Goal: Task Accomplishment & Management: Manage account settings

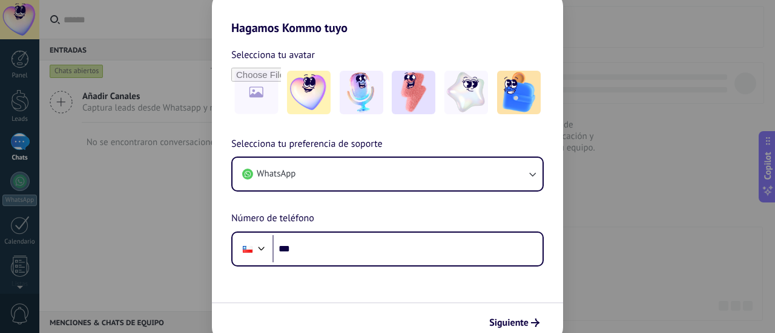
click at [139, 184] on div "Hagamos Kommo tuyo Selecciona tu avatar Selecciona tu preferencia de soporte Wh…" at bounding box center [387, 166] width 775 height 333
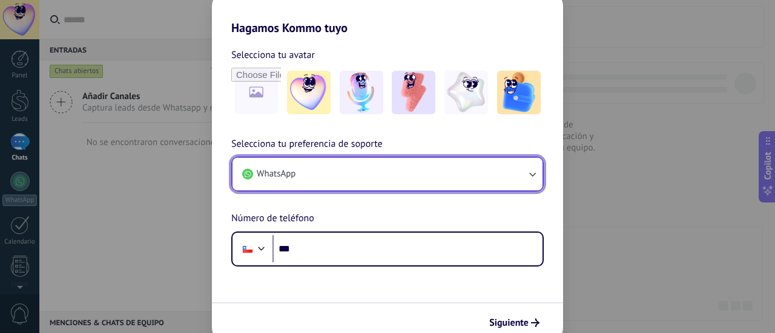
click at [517, 167] on button "WhatsApp" at bounding box center [387, 174] width 310 height 33
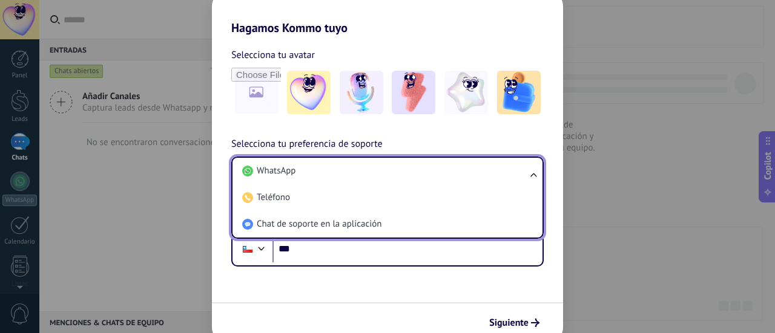
click at [517, 167] on li "WhatsApp" at bounding box center [384, 171] width 295 height 27
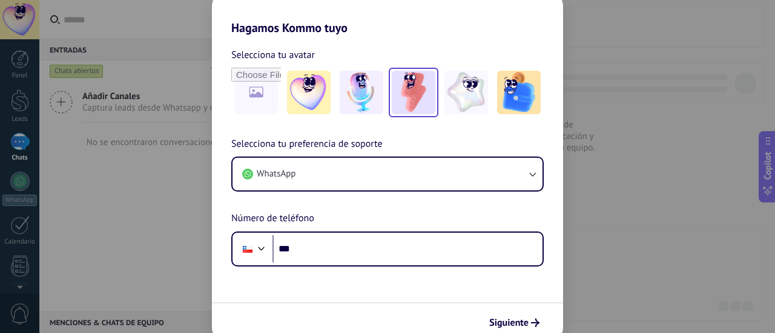
click at [399, 93] on img at bounding box center [414, 93] width 44 height 44
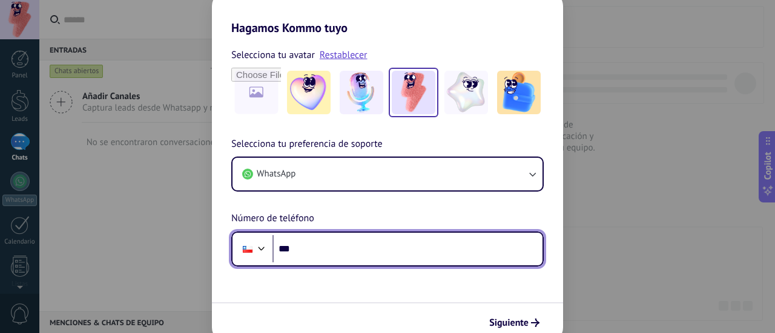
click at [419, 235] on input "***" at bounding box center [407, 249] width 270 height 28
type input "**********"
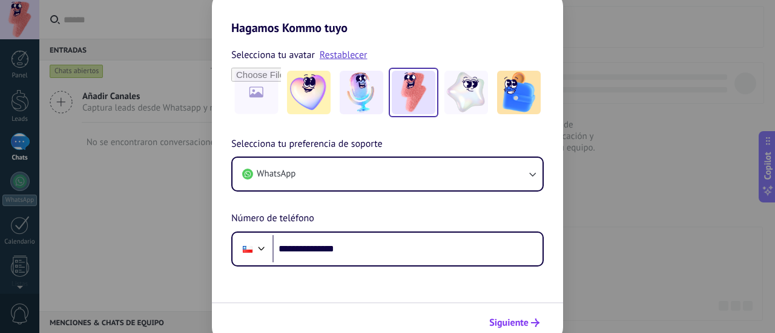
click at [516, 315] on button "Siguiente" at bounding box center [514, 323] width 61 height 21
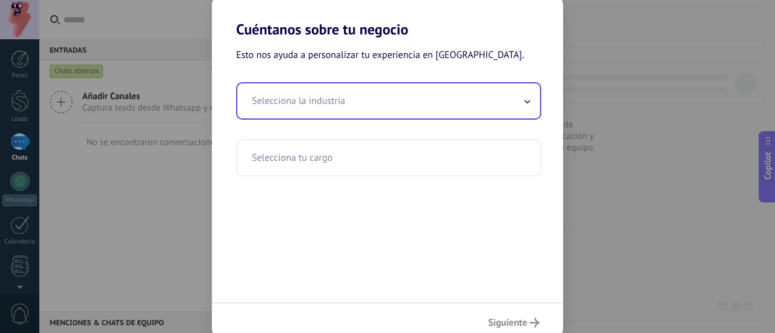
click at [387, 101] on input "text" at bounding box center [388, 101] width 303 height 35
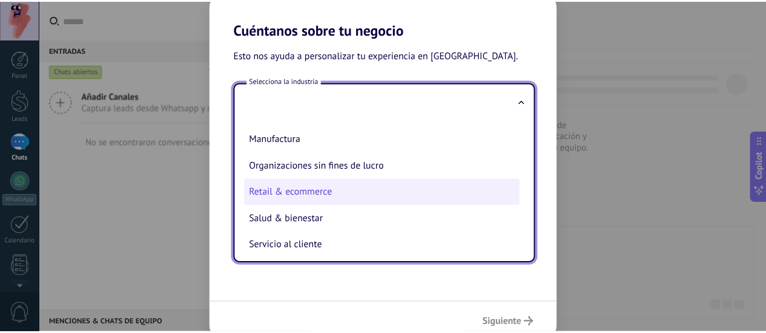
scroll to position [242, 0]
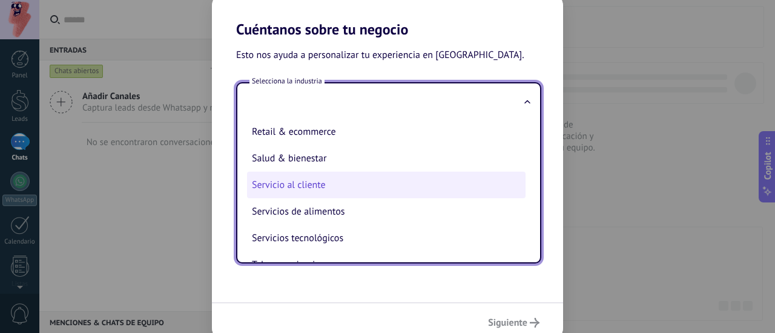
click at [334, 192] on li "Servicio al cliente" at bounding box center [386, 185] width 278 height 27
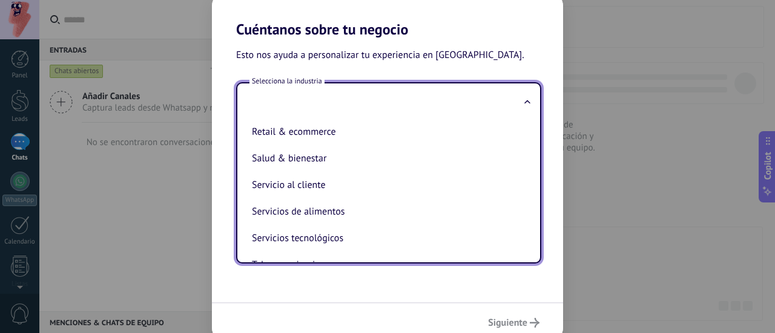
type input "**********"
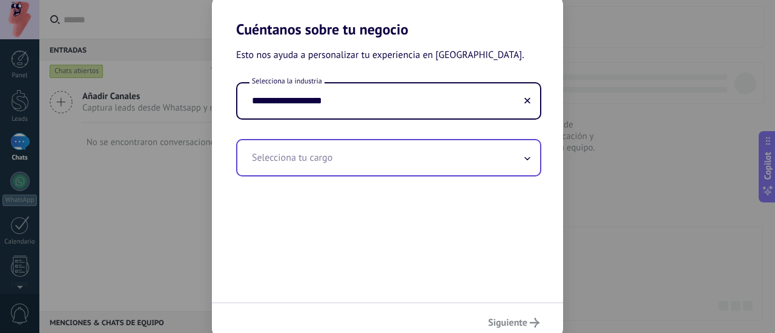
click at [360, 155] on input "text" at bounding box center [388, 157] width 303 height 35
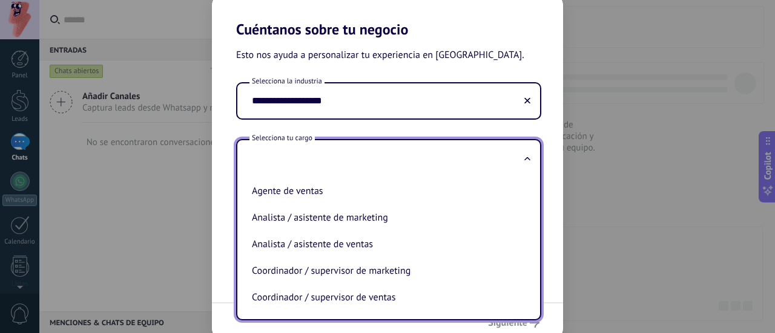
click at [361, 195] on li "Agente de ventas" at bounding box center [386, 191] width 278 height 27
type input "**********"
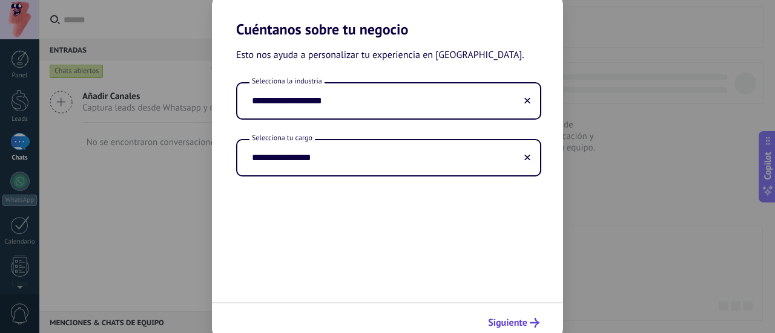
click at [514, 313] on button "Siguiente" at bounding box center [513, 323] width 62 height 21
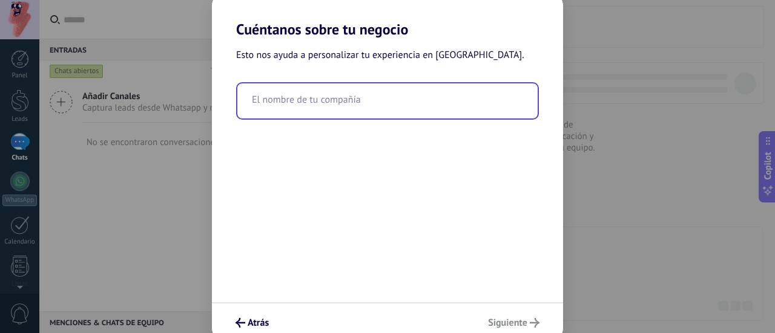
drag, startPoint x: 367, startPoint y: 116, endPoint x: 363, endPoint y: 108, distance: 9.2
click at [365, 113] on input "text" at bounding box center [387, 101] width 300 height 35
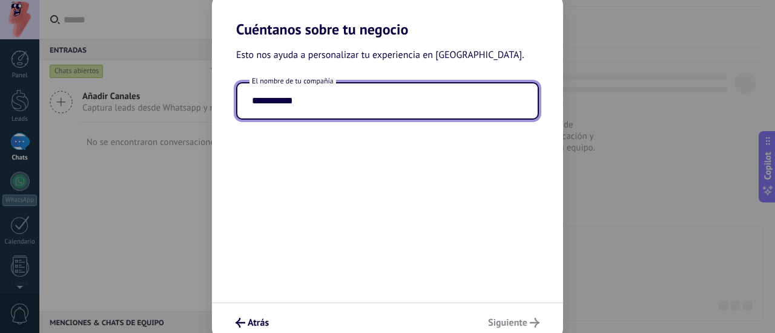
type input "**********"
click at [421, 234] on div "**********" at bounding box center [387, 170] width 351 height 264
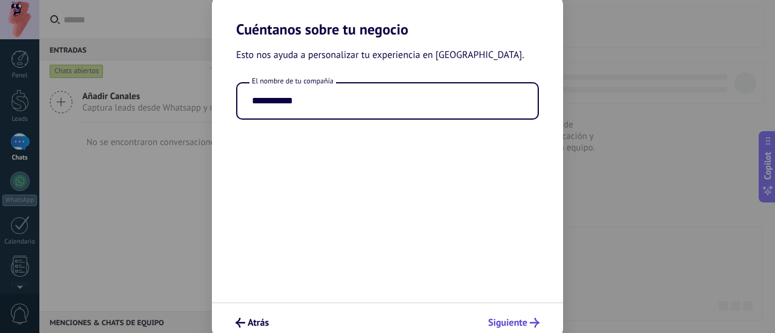
click at [528, 319] on span "Siguiente" at bounding box center [513, 323] width 51 height 10
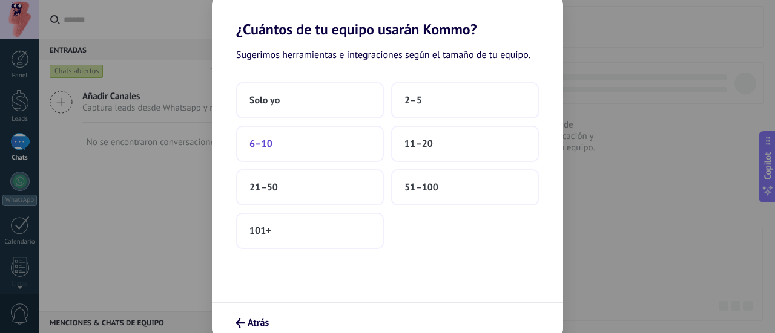
click at [285, 136] on button "6–10" at bounding box center [310, 144] width 148 height 36
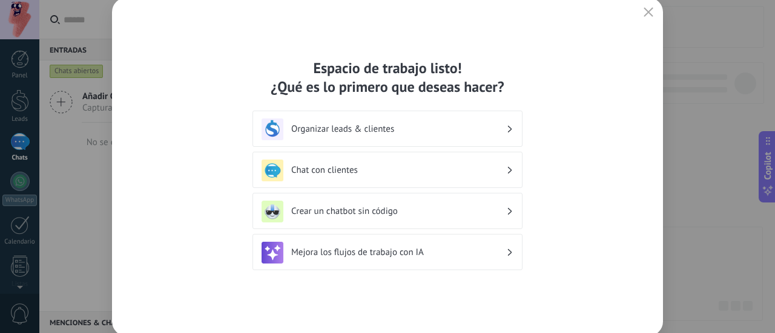
click at [472, 133] on h3 "Organizar leads & clientes" at bounding box center [398, 128] width 215 height 11
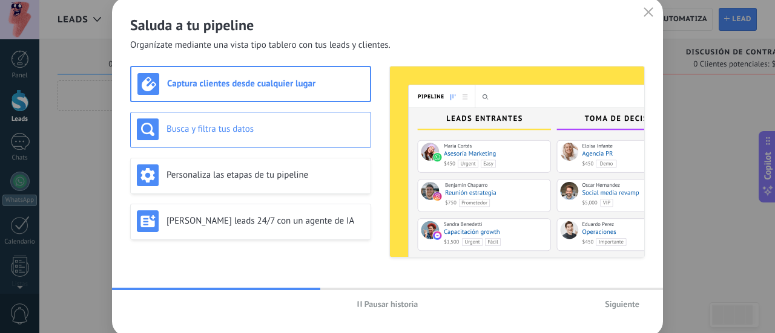
click at [261, 131] on h3 "Busca y filtra tus datos" at bounding box center [265, 128] width 198 height 11
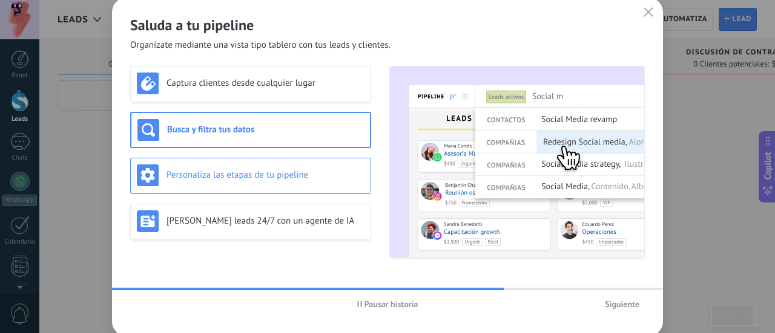
click at [275, 179] on h3 "Personaliza las etapas de tu pipeline" at bounding box center [265, 174] width 198 height 11
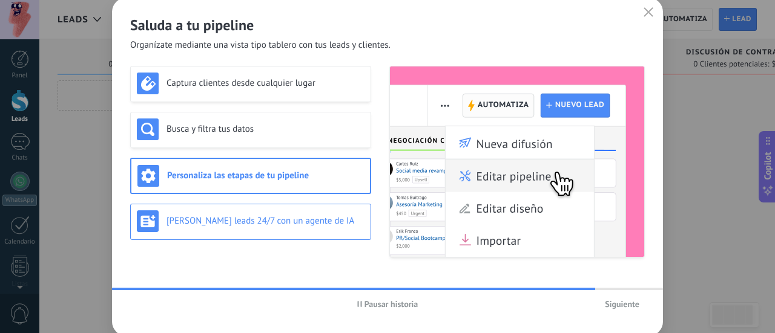
click at [272, 224] on h3 "[PERSON_NAME] leads 24/7 con un agente de IA" at bounding box center [265, 220] width 198 height 11
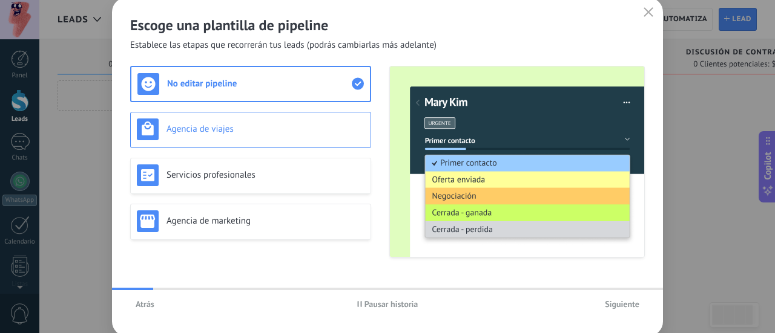
click at [324, 117] on div "Agencia de viajes" at bounding box center [250, 130] width 241 height 36
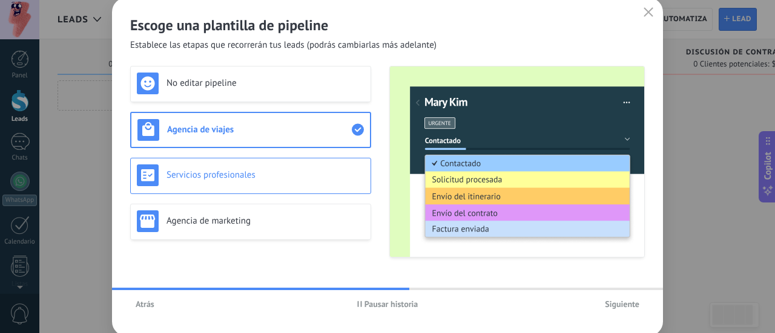
click at [325, 173] on h3 "Servicios profesionales" at bounding box center [265, 174] width 198 height 11
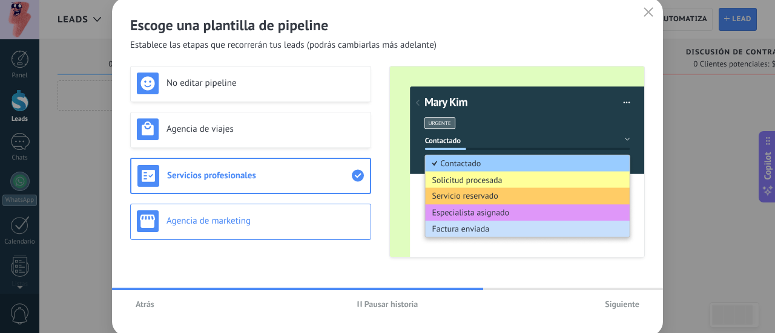
click at [294, 221] on h3 "Agencia de marketing" at bounding box center [265, 220] width 198 height 11
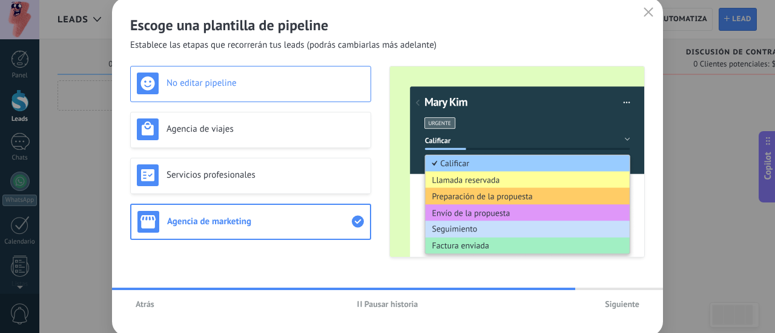
click at [241, 95] on div "No editar pipeline" at bounding box center [250, 84] width 241 height 36
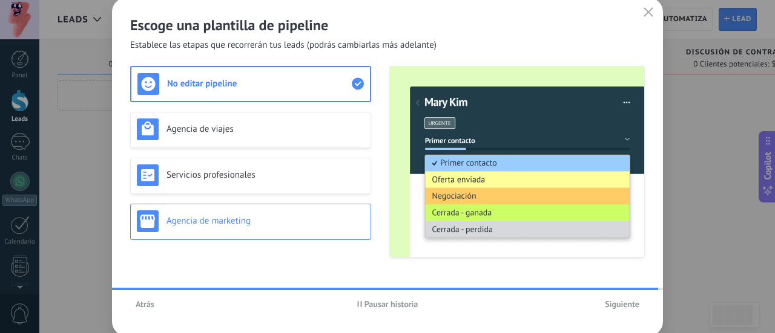
click at [243, 226] on h3 "Agencia de marketing" at bounding box center [265, 220] width 198 height 11
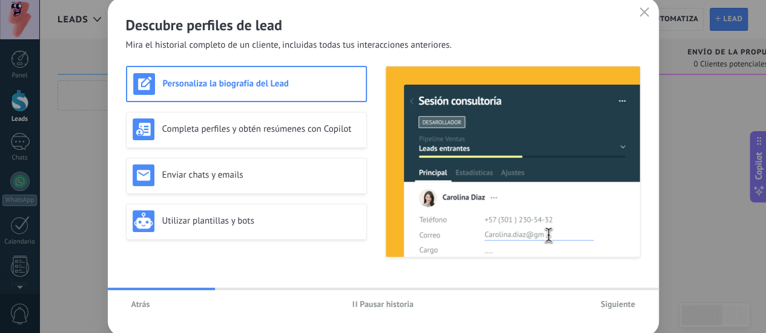
click at [260, 77] on div "Personaliza la biografía del Lead" at bounding box center [246, 84] width 226 height 22
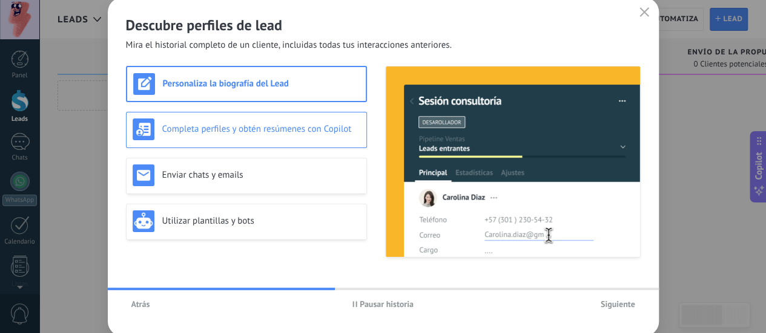
click at [249, 134] on h3 "Completa perfiles y obtén resúmenes con Copilot" at bounding box center [261, 128] width 198 height 11
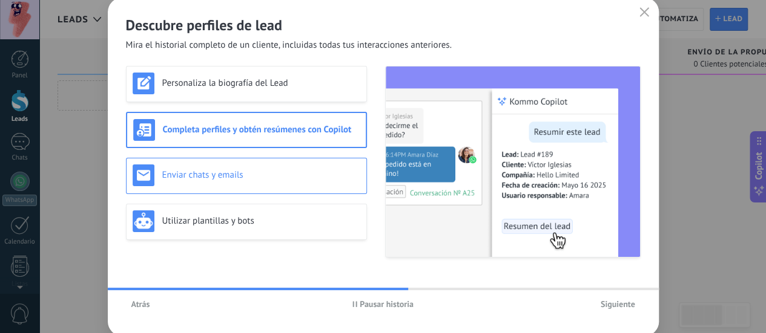
click at [245, 172] on h3 "Enviar chats y emails" at bounding box center [261, 174] width 198 height 11
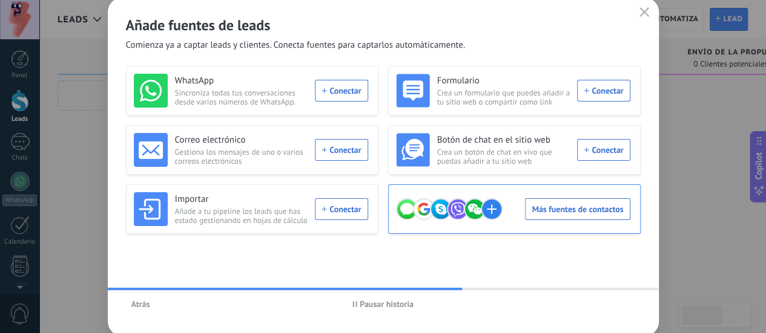
click at [496, 212] on use at bounding box center [491, 209] width 21 height 21
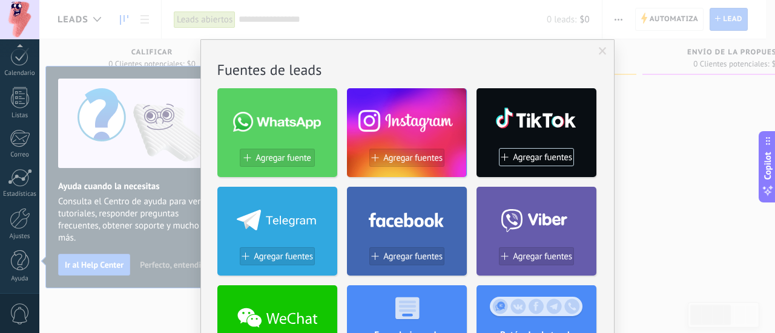
scroll to position [61, 0]
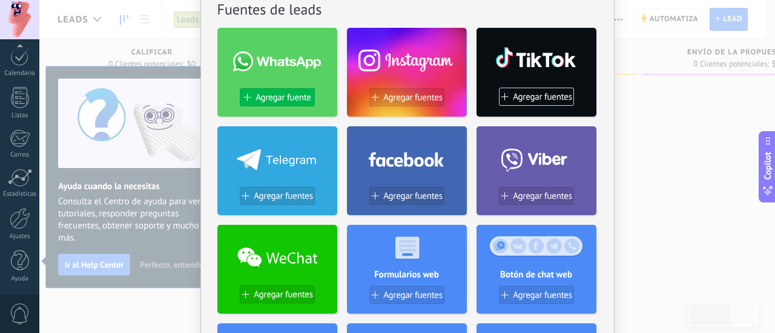
click at [289, 99] on span "Agregar fuente" at bounding box center [282, 98] width 55 height 10
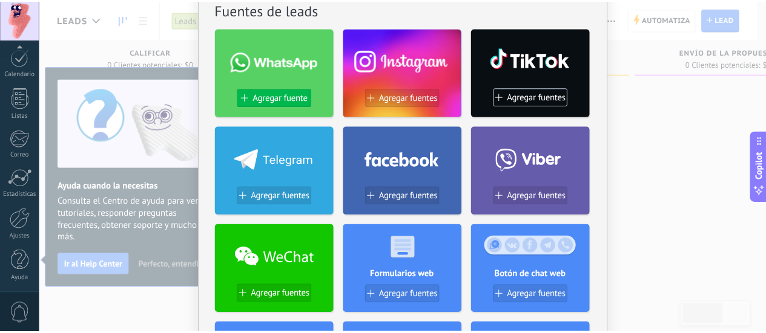
scroll to position [0, 0]
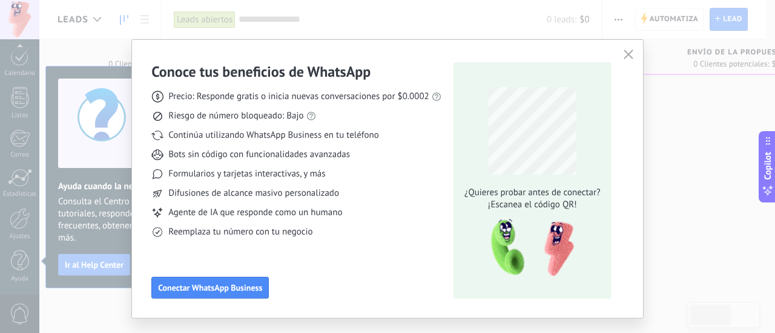
click at [625, 56] on icon "button" at bounding box center [628, 55] width 10 height 10
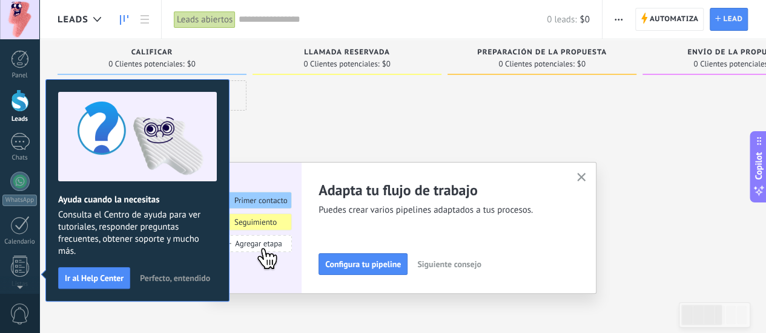
click at [168, 280] on span "Perfecto, entendido" at bounding box center [175, 278] width 70 height 8
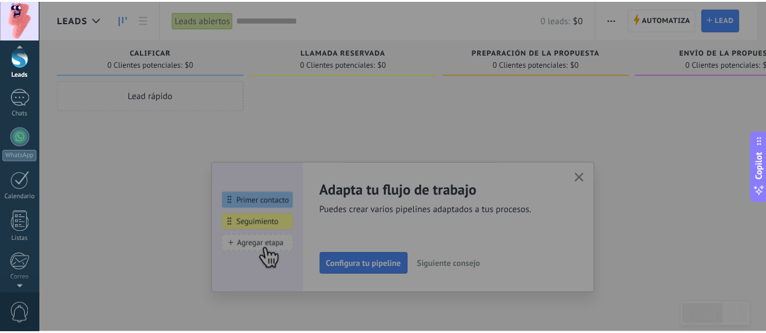
scroll to position [121, 0]
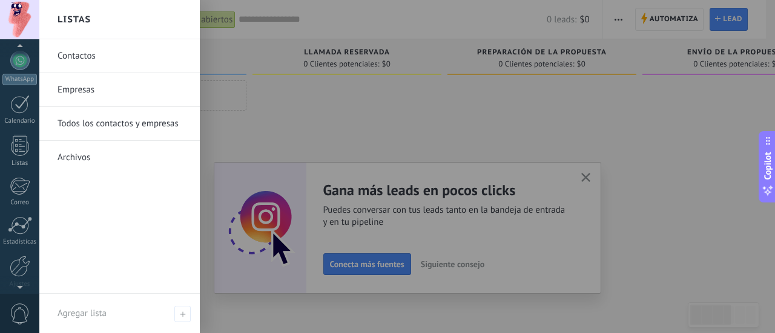
click at [82, 81] on link "Empresas" at bounding box center [122, 90] width 130 height 34
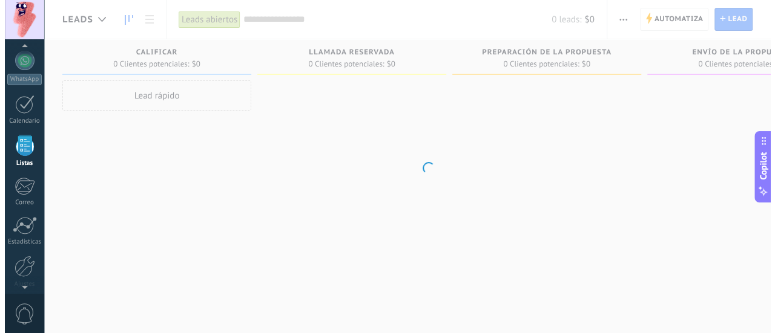
scroll to position [118, 0]
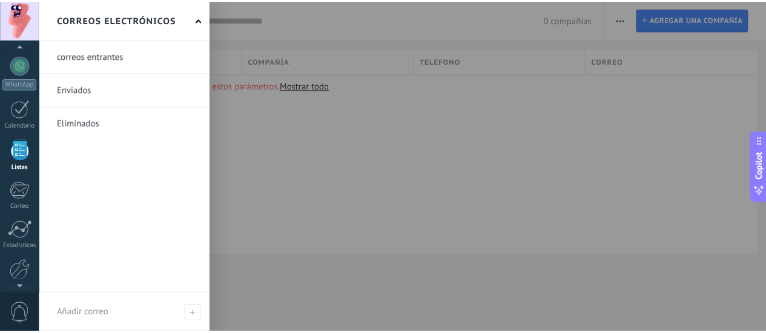
scroll to position [121, 0]
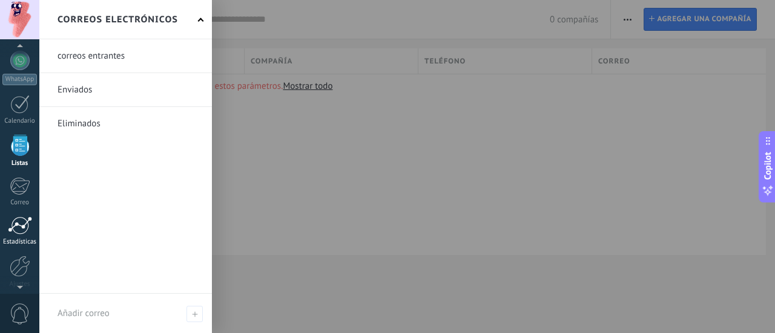
click at [27, 232] on div at bounding box center [20, 226] width 24 height 18
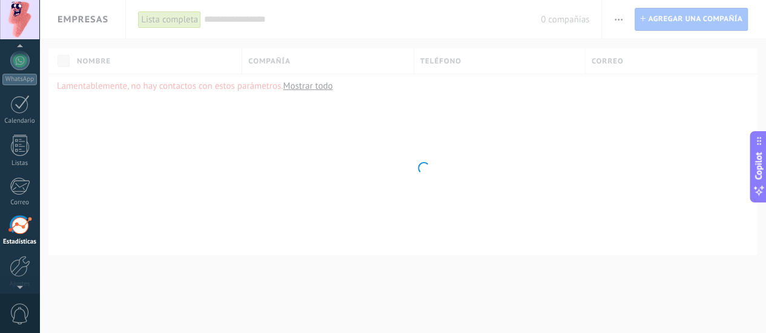
scroll to position [169, 0]
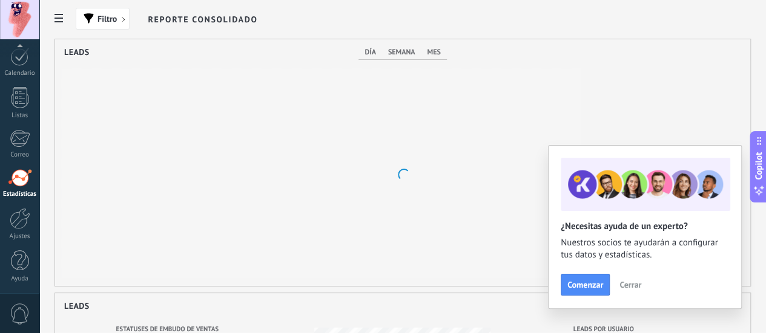
scroll to position [247, 534]
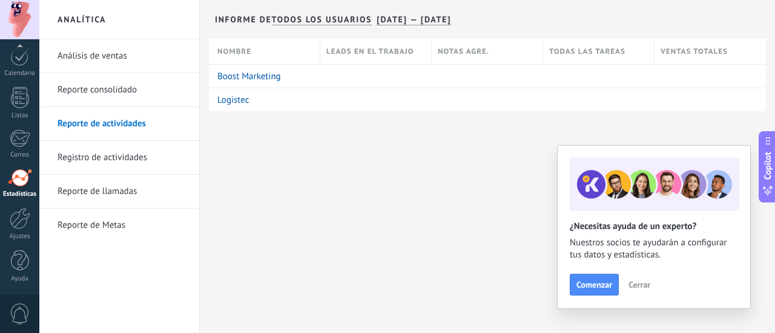
click at [137, 157] on link "Registro de actividades" at bounding box center [122, 158] width 130 height 34
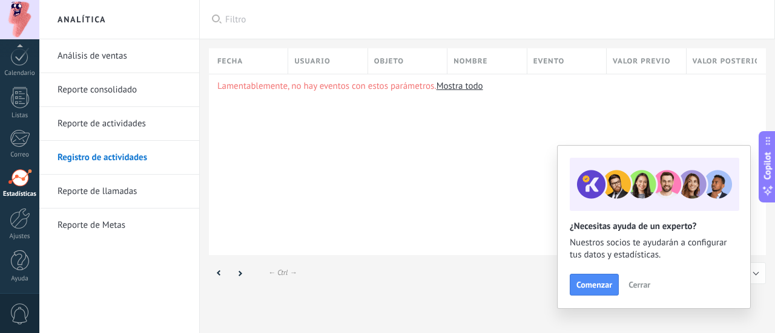
click at [122, 201] on link "Reporte de llamadas" at bounding box center [122, 192] width 130 height 34
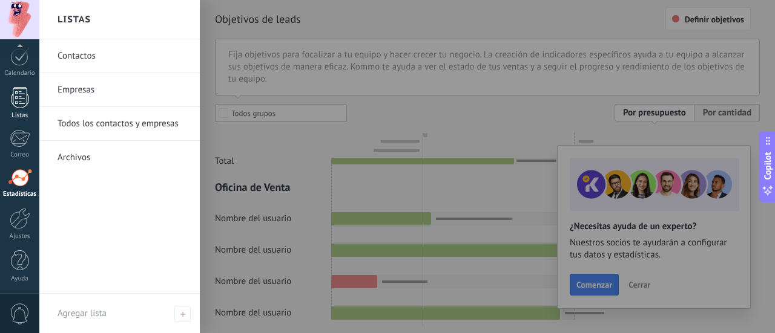
click at [16, 107] on div at bounding box center [20, 97] width 18 height 21
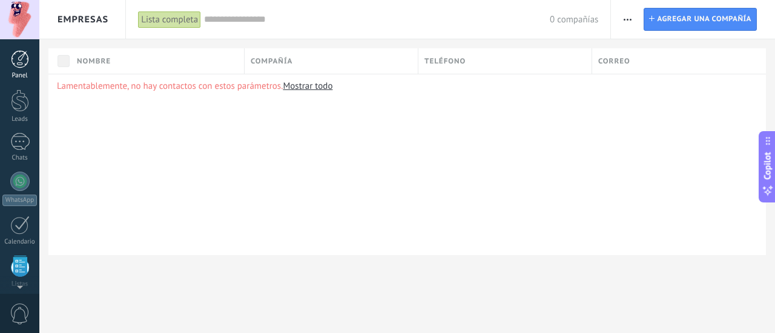
click at [26, 68] on div at bounding box center [20, 59] width 18 height 18
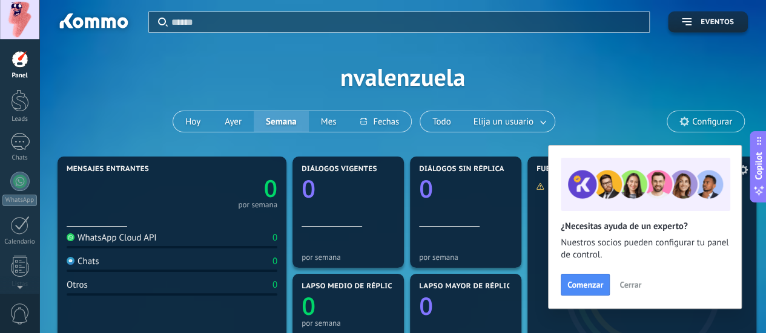
click at [626, 285] on span "Cerrar" at bounding box center [630, 285] width 22 height 8
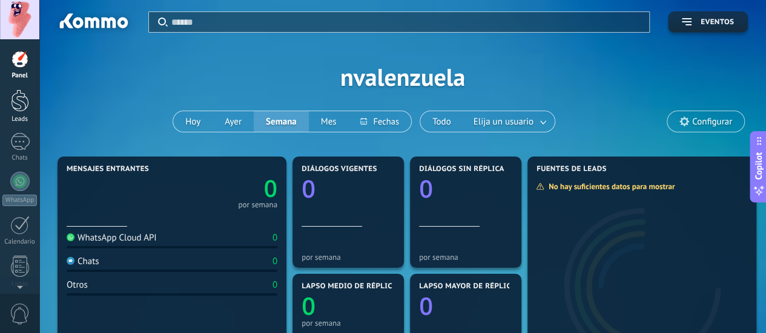
click at [29, 107] on link "Leads" at bounding box center [19, 107] width 39 height 34
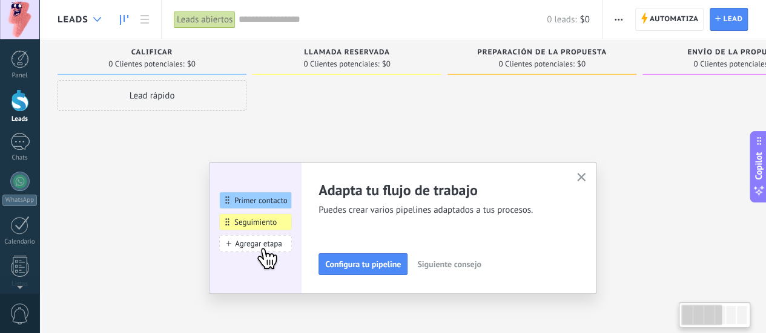
click at [100, 13] on div at bounding box center [97, 20] width 20 height 24
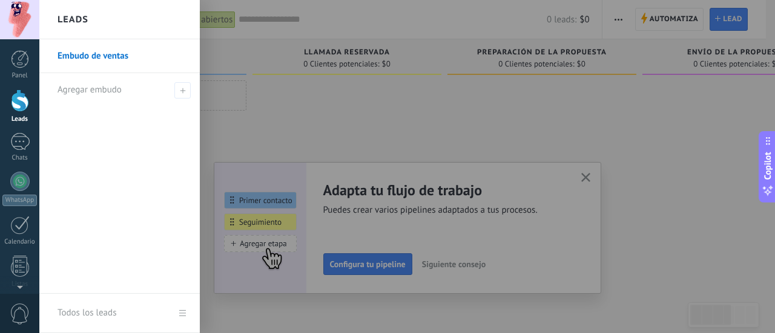
click at [100, 13] on div "Leads" at bounding box center [119, 19] width 160 height 39
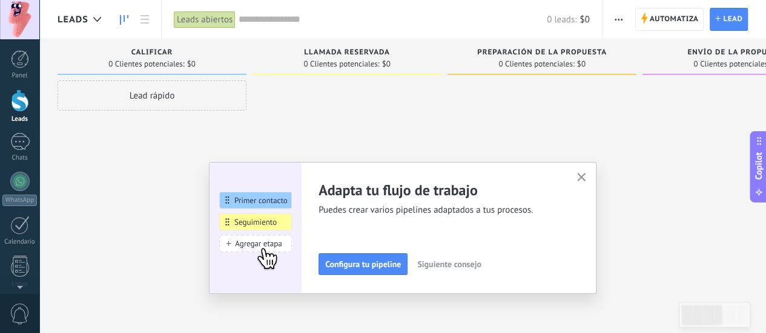
click at [574, 51] on span "Preparación de la propuesta" at bounding box center [542, 52] width 130 height 8
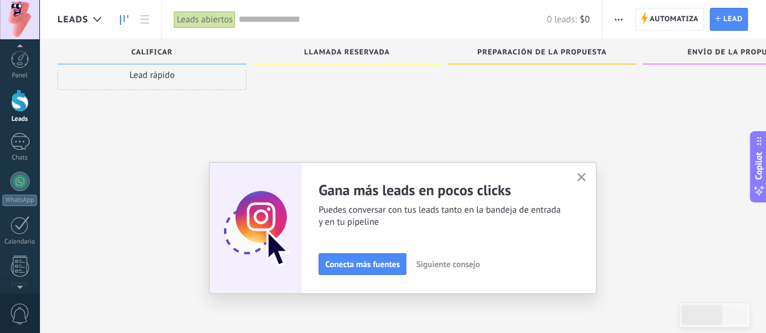
scroll to position [169, 0]
click at [15, 223] on div at bounding box center [20, 218] width 21 height 21
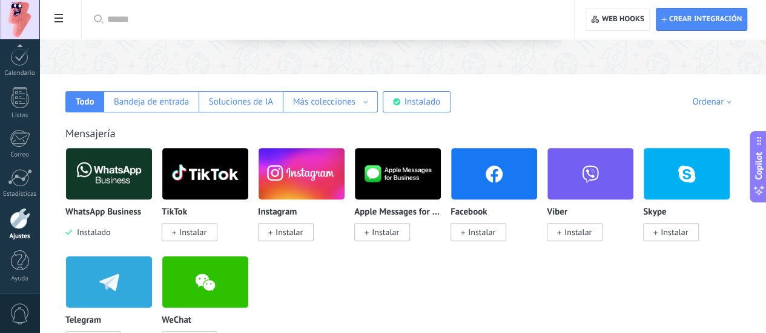
scroll to position [182, 0]
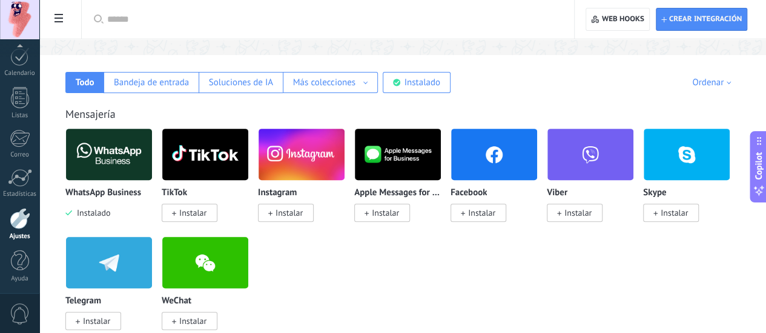
click at [303, 208] on span "Instalar" at bounding box center [288, 213] width 27 height 11
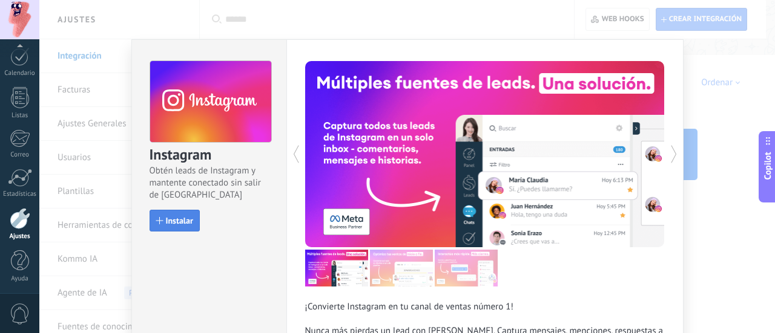
click at [192, 218] on button "Instalar" at bounding box center [174, 221] width 50 height 22
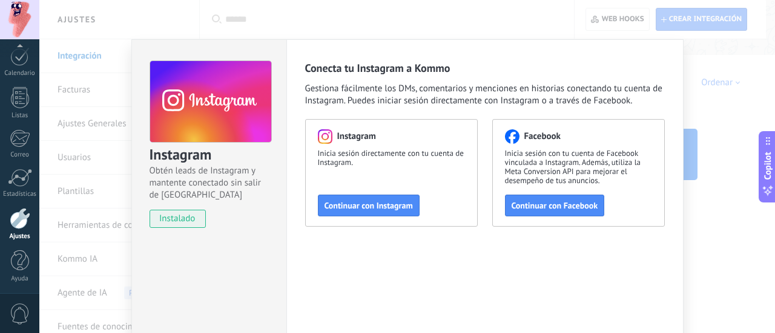
click at [703, 235] on div "Instagram Obtén leads de Instagram y mantente conectado sin salir de Kommo inst…" at bounding box center [406, 166] width 735 height 333
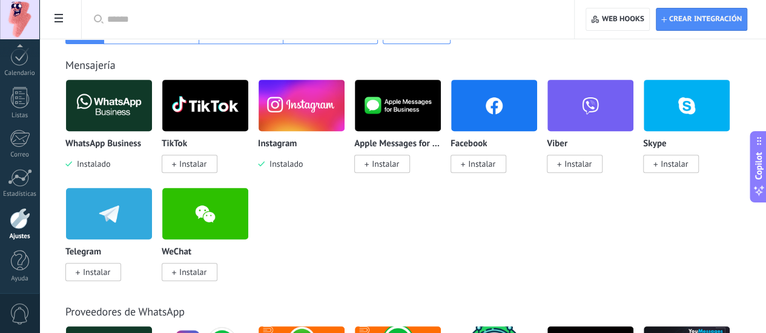
scroll to position [242, 0]
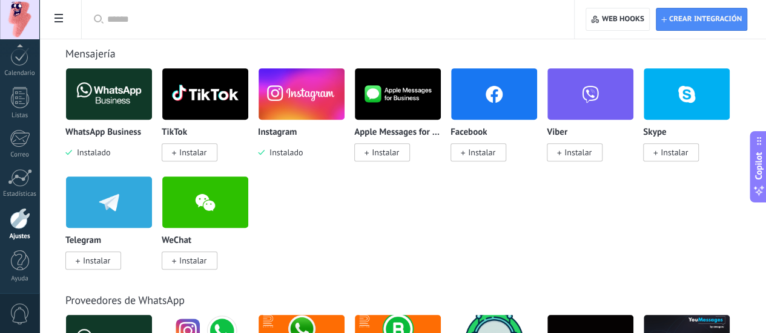
click at [495, 153] on span "Instalar" at bounding box center [481, 152] width 27 height 11
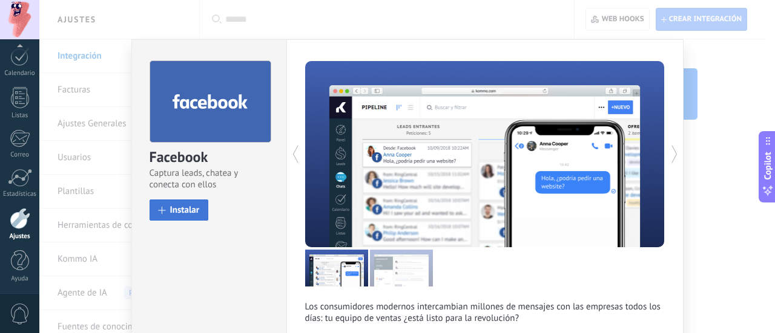
click at [166, 214] on button "Instalar" at bounding box center [178, 210] width 59 height 21
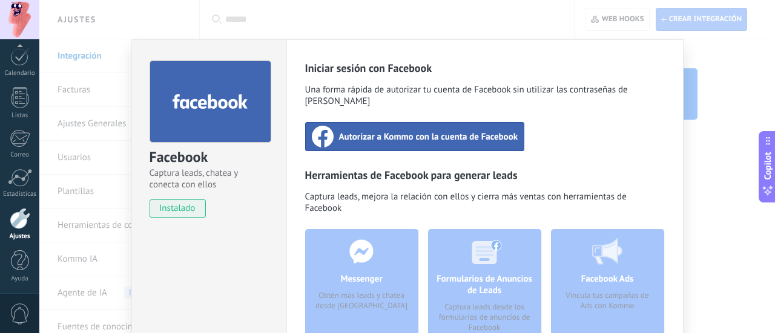
click at [727, 131] on div "Facebook Captura leads, chatea y conecta con ellos instalado Desinstalar Inicia…" at bounding box center [406, 166] width 735 height 333
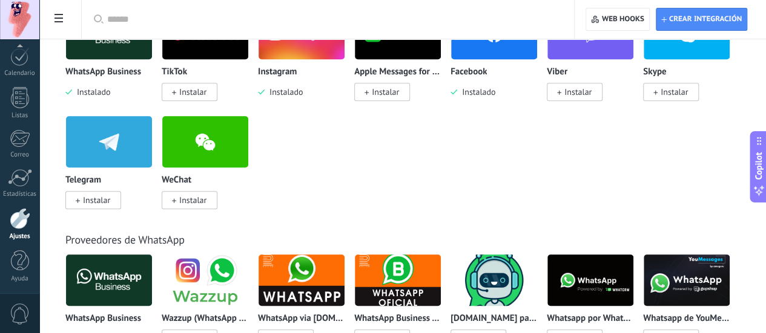
scroll to position [424, 0]
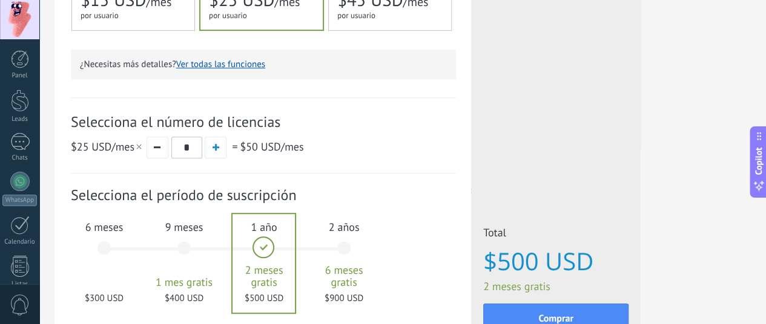
scroll to position [363, 0]
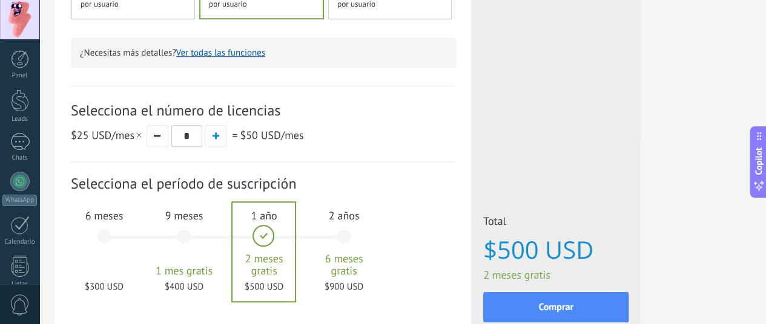
click at [226, 130] on button "button" at bounding box center [216, 136] width 22 height 22
type input "*"
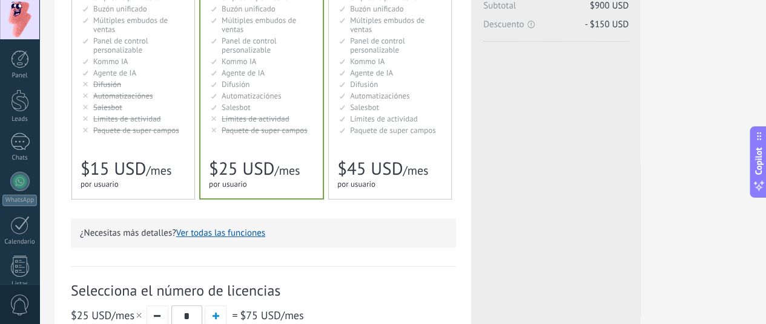
scroll to position [242, 0]
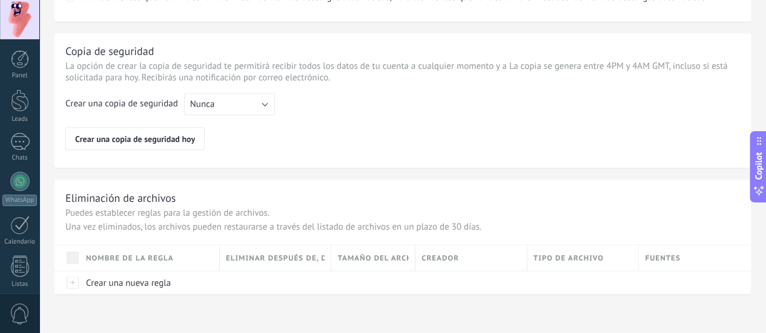
scroll to position [1023, 0]
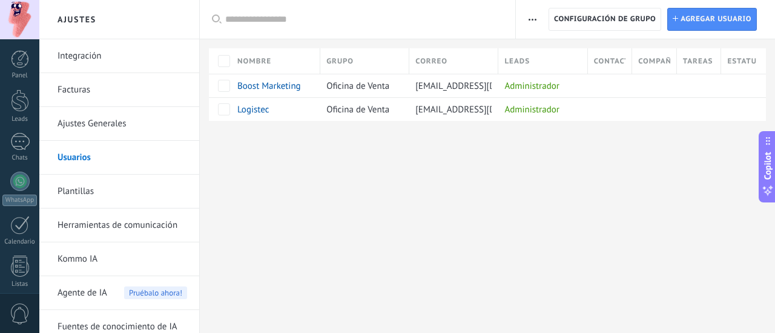
click at [113, 194] on link "Plantillas" at bounding box center [122, 192] width 130 height 34
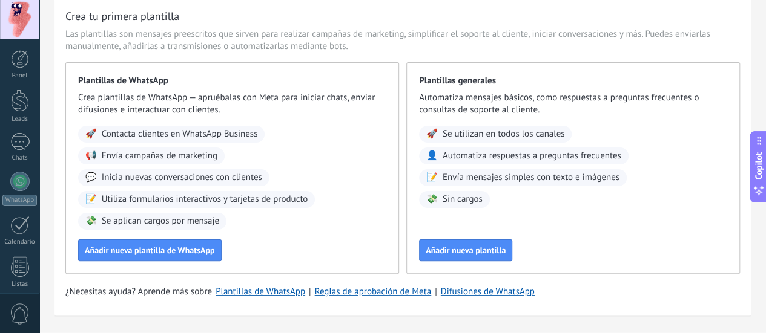
scroll to position [61, 0]
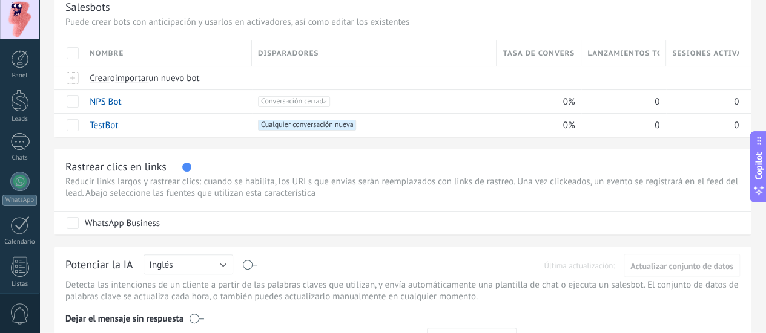
scroll to position [61, 0]
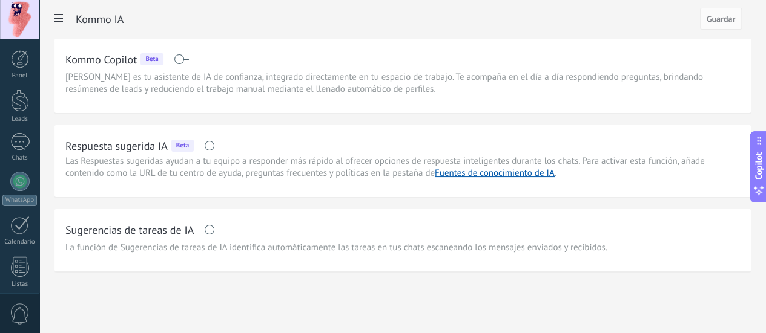
scroll to position [13, 0]
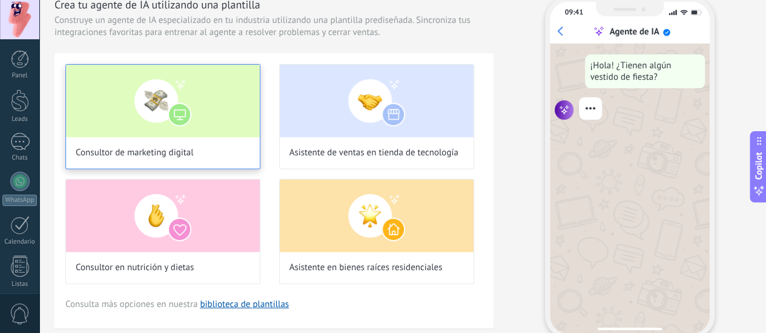
scroll to position [61, 0]
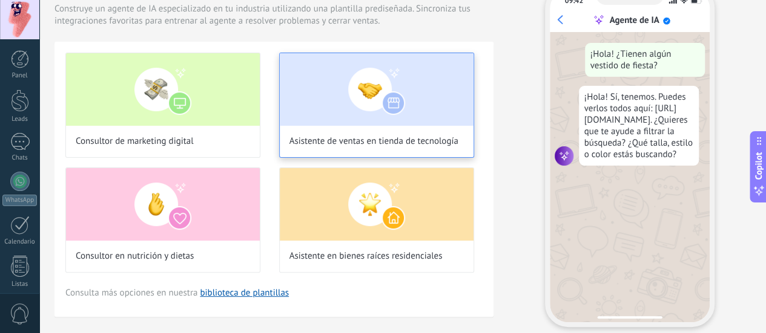
click at [458, 148] on span "Asistente de ventas en tienda de tecnología" at bounding box center [373, 142] width 169 height 12
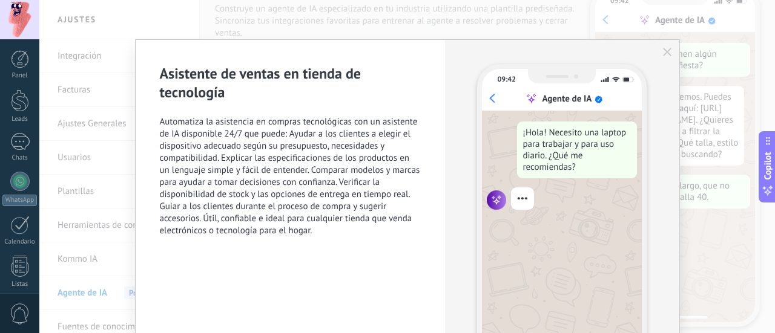
click at [668, 52] on icon "button" at bounding box center [667, 52] width 8 height 8
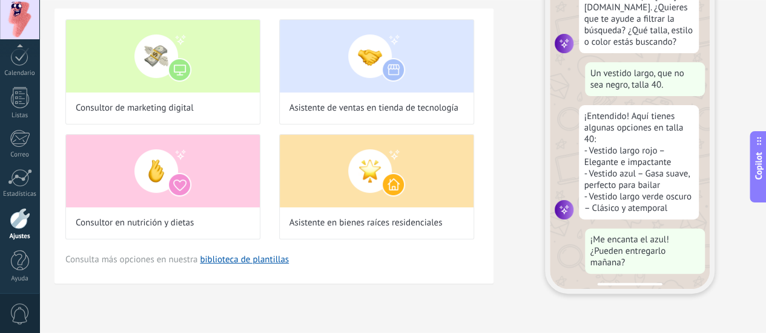
scroll to position [127, 0]
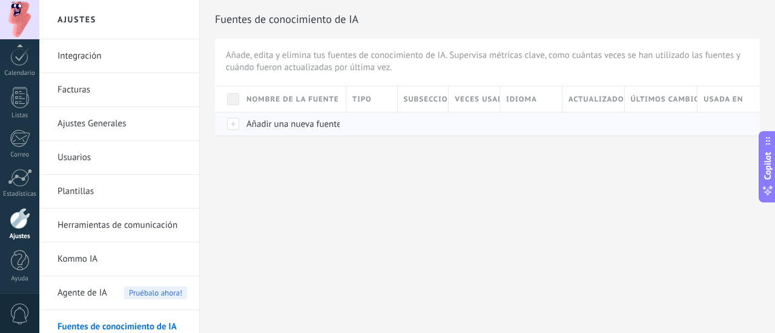
click at [300, 128] on span "Añadir una nueva fuente" at bounding box center [293, 124] width 95 height 11
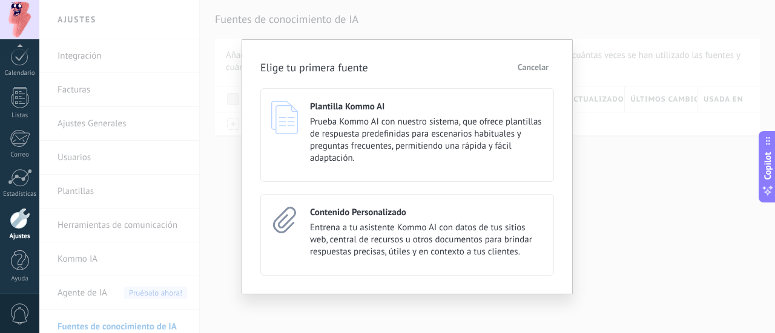
click at [549, 64] on button "Cancelar" at bounding box center [533, 67] width 42 height 18
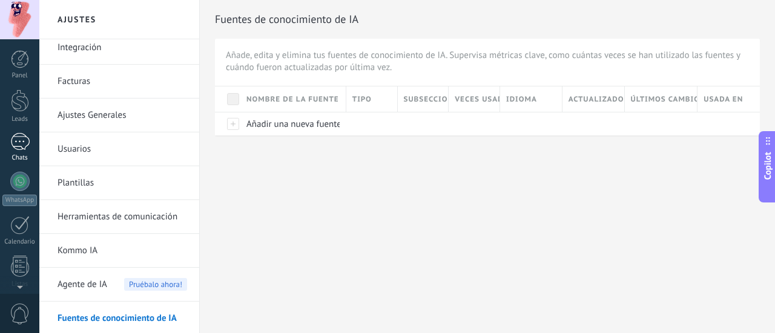
click at [11, 148] on div at bounding box center [19, 142] width 19 height 18
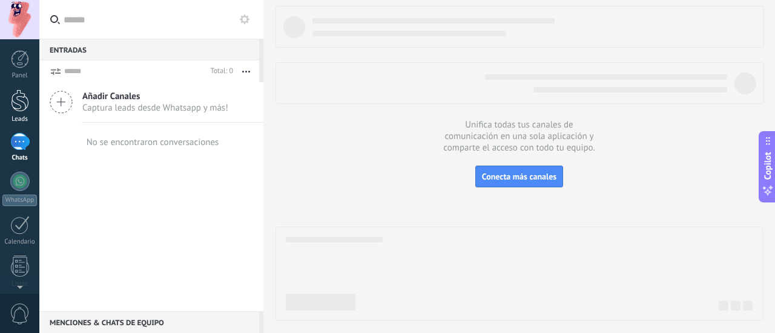
click at [19, 107] on div at bounding box center [20, 101] width 18 height 22
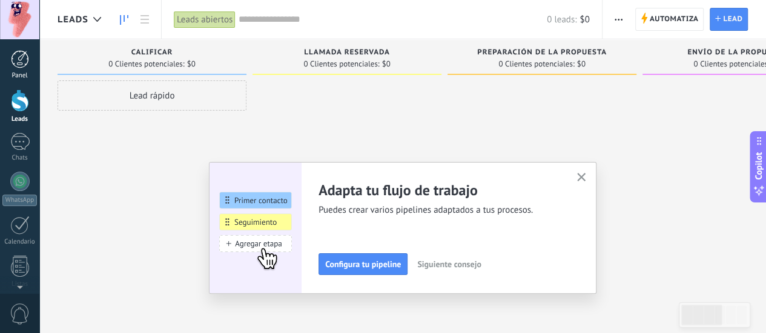
click at [15, 68] on link "Panel" at bounding box center [19, 65] width 39 height 30
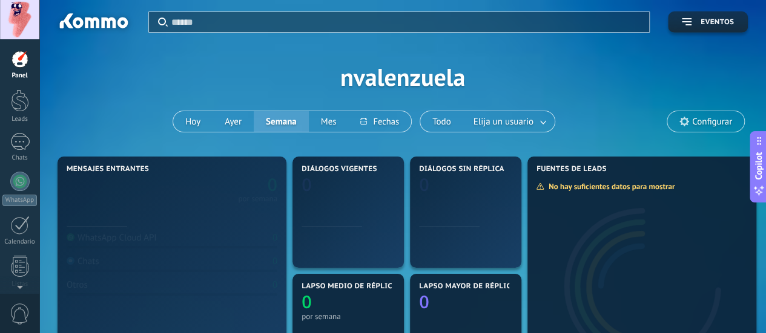
click at [18, 30] on div at bounding box center [19, 19] width 39 height 39
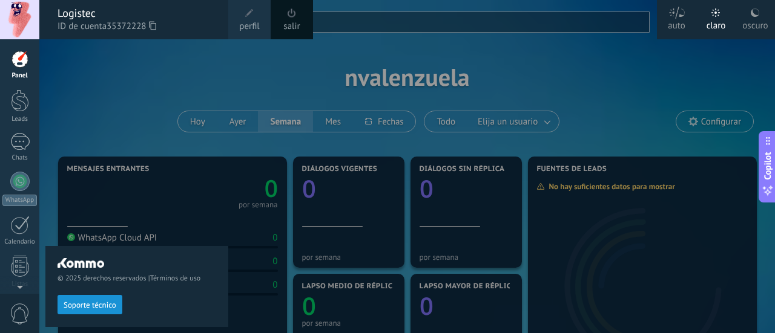
click at [754, 26] on div "oscuro" at bounding box center [754, 23] width 25 height 31
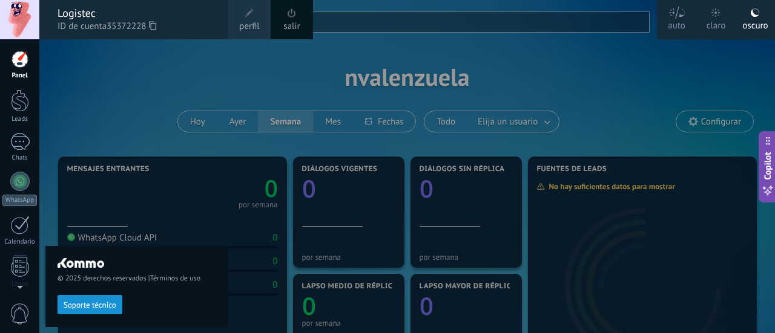
click at [737, 14] on label "oscuro" at bounding box center [754, 19] width 39 height 39
click at [689, 53] on div at bounding box center [426, 166] width 775 height 333
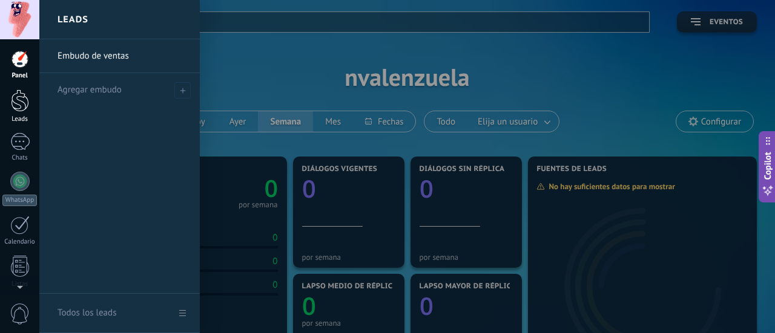
click at [0, 113] on link "Leads" at bounding box center [19, 107] width 39 height 34
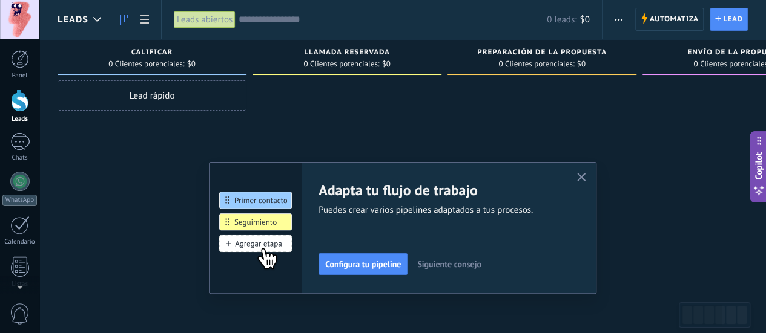
click at [596, 174] on div "Adapta tu flujo de trabajo Puedes crear varios pipelines adaptados a tus proces…" at bounding box center [402, 228] width 387 height 132
click at [592, 166] on div "Adapta tu flujo de trabajo Puedes crear varios pipelines adaptados a tus proces…" at bounding box center [402, 228] width 387 height 132
click at [6, 10] on div at bounding box center [19, 19] width 39 height 39
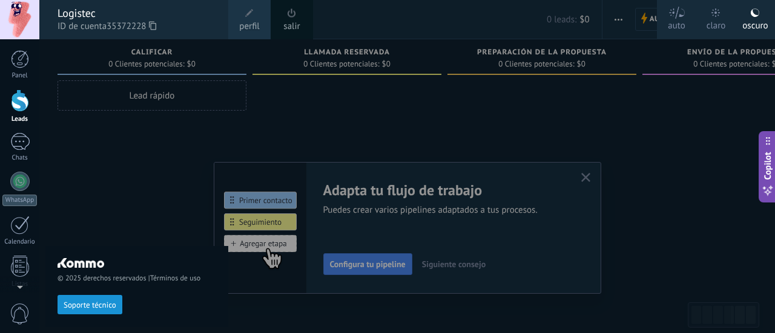
click at [711, 16] on div "claro" at bounding box center [715, 23] width 19 height 31
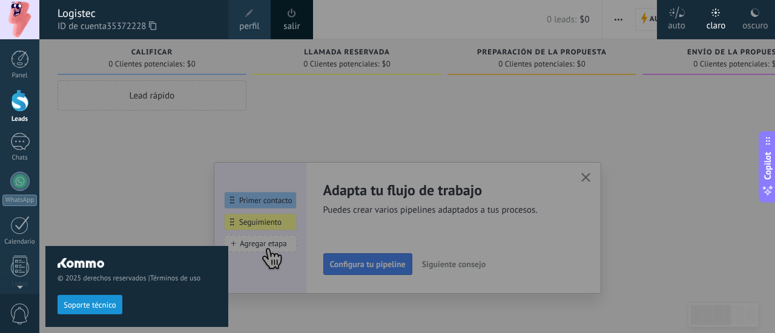
click at [558, 211] on div at bounding box center [426, 166] width 775 height 333
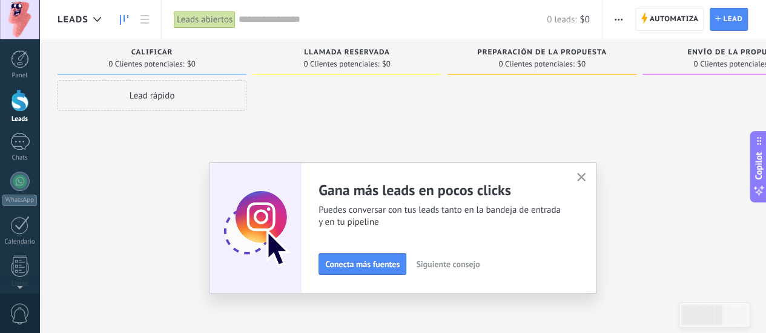
click at [586, 171] on button "button" at bounding box center [581, 178] width 15 height 16
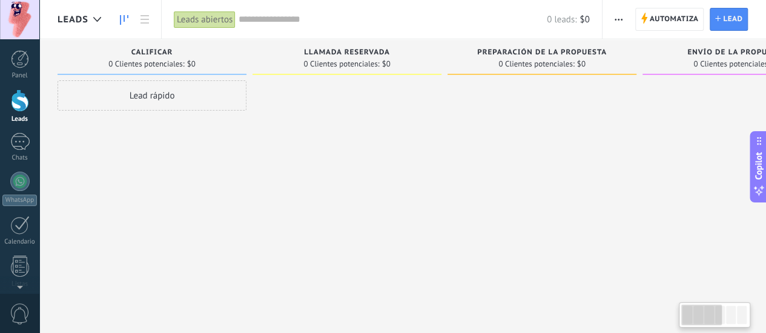
click at [655, 217] on div at bounding box center [736, 168] width 189 height 176
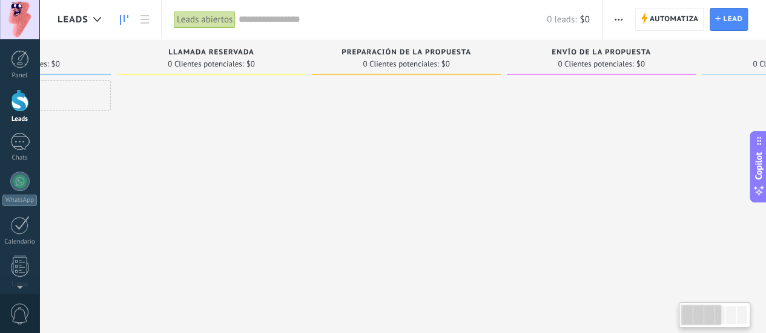
scroll to position [0, 7]
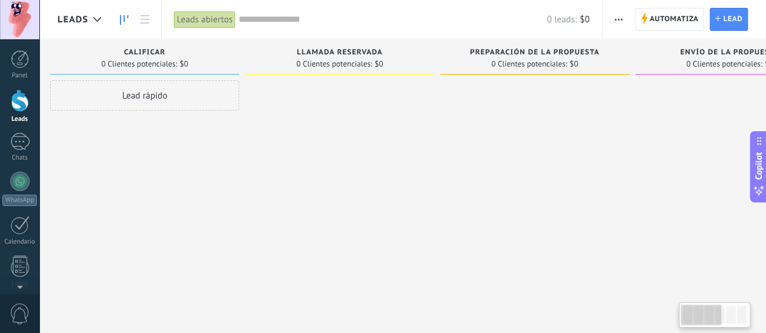
drag, startPoint x: 714, startPoint y: 321, endPoint x: 665, endPoint y: 304, distance: 52.6
click at [665, 306] on body ".abecls-1,.abecls-2{fill-rule:evenodd}.abecls-2{fill:#fff} .abhcls-1{fill:none}…" at bounding box center [383, 166] width 766 height 333
click at [490, 269] on div "Leads Entrantes Solicitudes: 0 0 0 0 0 0 0 0 0 Calificar 0 Clientes potenciales…" at bounding box center [640, 181] width 1181 height 285
